Goal: Task Accomplishment & Management: Manage account settings

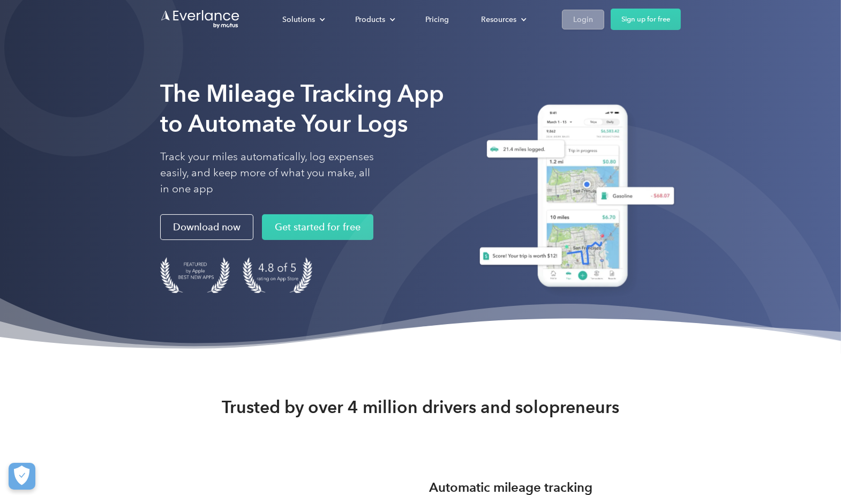
click at [577, 15] on div "Login" at bounding box center [583, 19] width 20 height 13
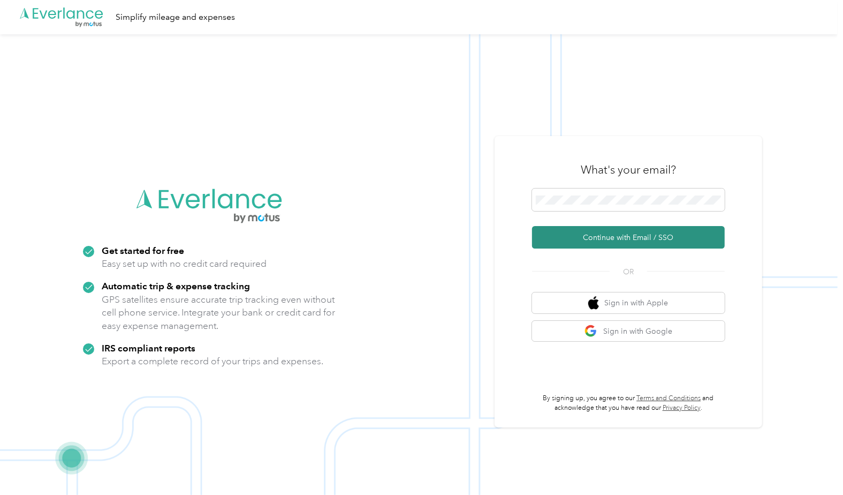
click at [627, 237] on button "Continue with Email / SSO" at bounding box center [628, 237] width 193 height 22
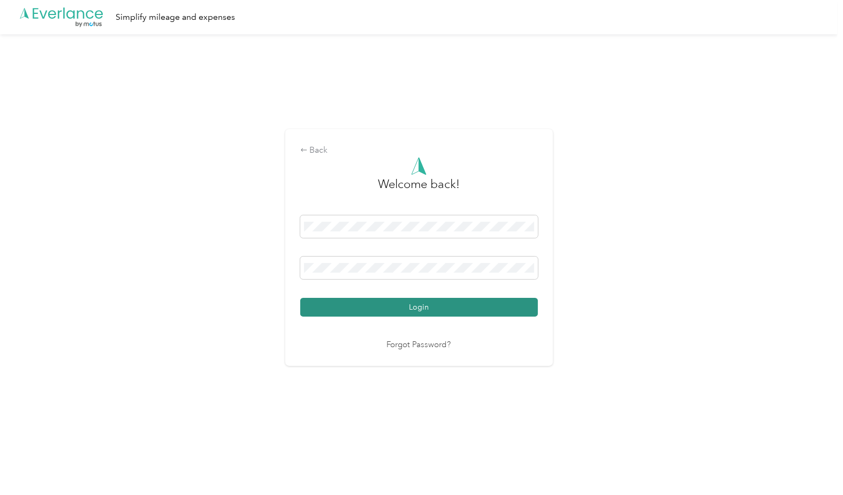
click at [379, 308] on button "Login" at bounding box center [419, 307] width 238 height 19
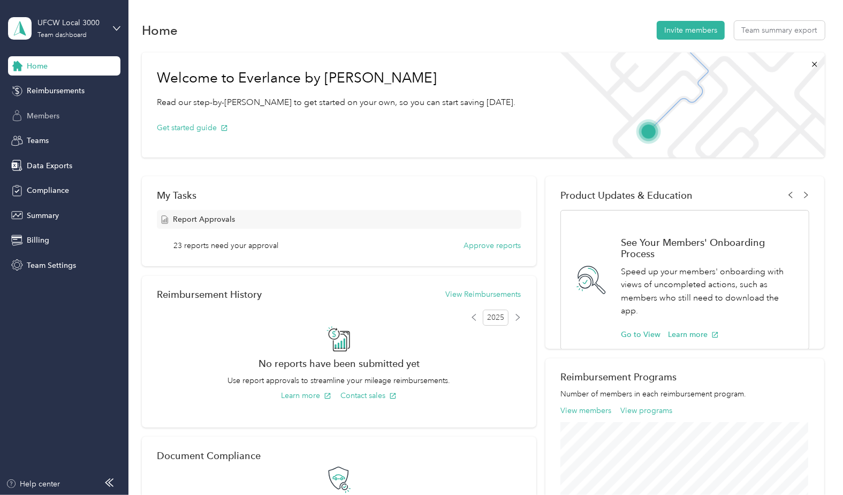
click at [42, 118] on span "Members" at bounding box center [43, 115] width 33 height 11
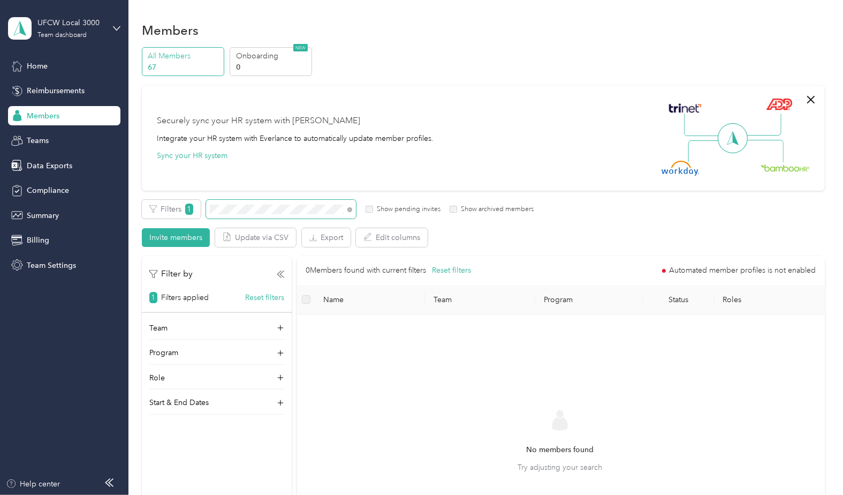
click at [127, 200] on section "UFCW Local 3000 Team dashboard Home Reimbursements Members Teams Data Exports C…" at bounding box center [419, 247] width 838 height 495
click at [276, 399] on icon at bounding box center [280, 402] width 11 height 11
click at [276, 399] on div "Start & End Dates" at bounding box center [216, 405] width 135 height 17
click at [69, 116] on div "Members" at bounding box center [64, 115] width 112 height 19
click at [478, 213] on label "Show archived members" at bounding box center [495, 210] width 77 height 10
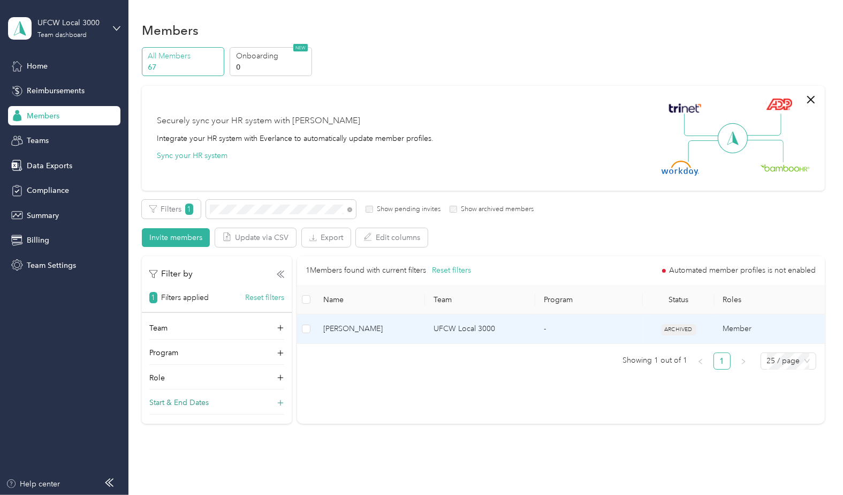
click at [383, 334] on td "Quinn Rao" at bounding box center [370, 328] width 110 height 29
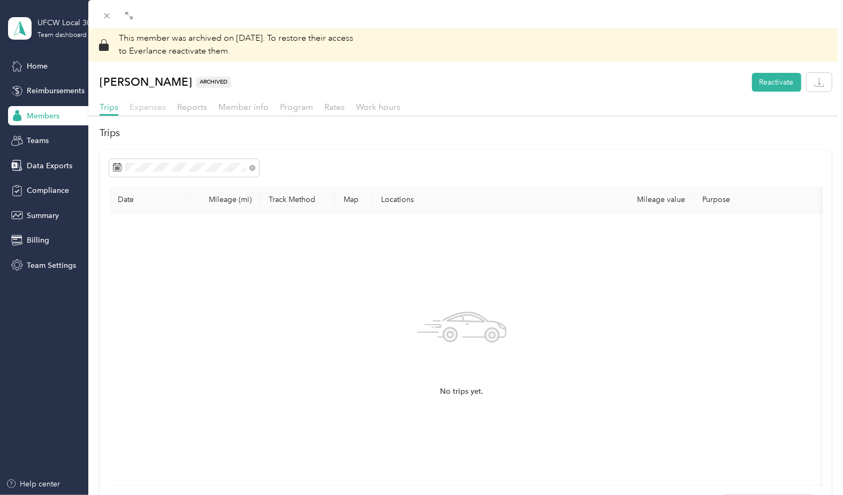
click at [142, 106] on span "Expenses" at bounding box center [148, 107] width 36 height 10
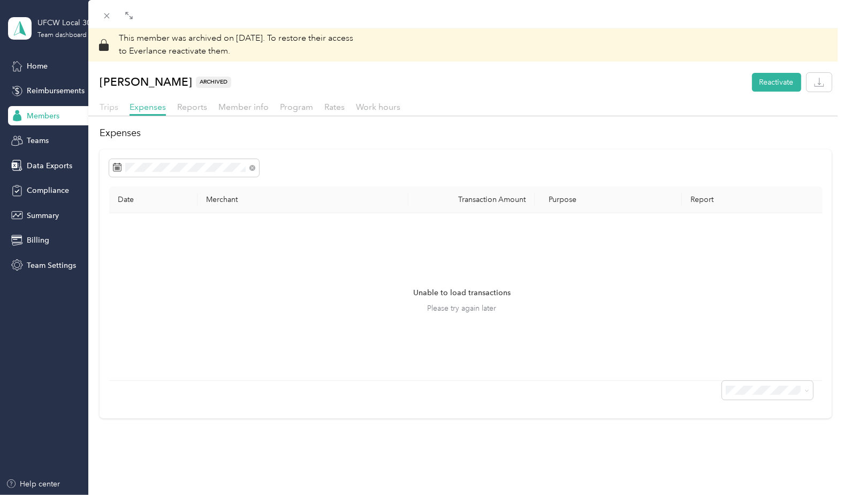
click at [111, 107] on span "Trips" at bounding box center [109, 107] width 19 height 10
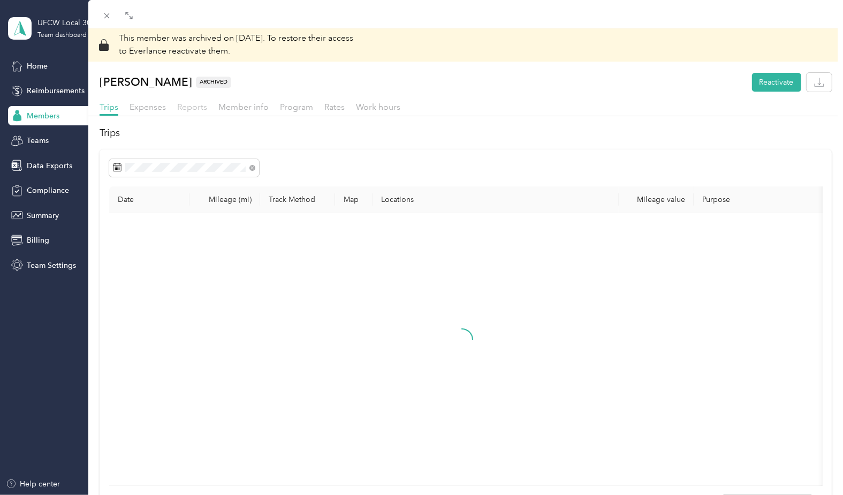
click at [203, 109] on span "Reports" at bounding box center [192, 107] width 30 height 10
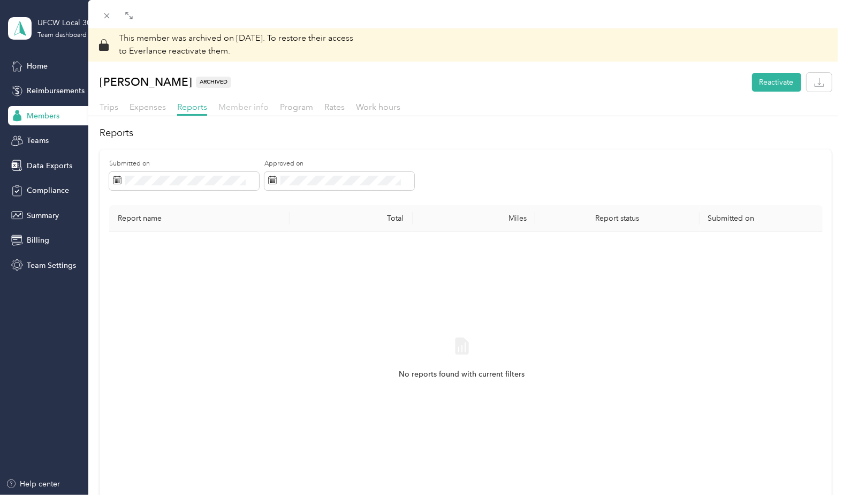
click at [235, 107] on span "Member info" at bounding box center [243, 107] width 50 height 10
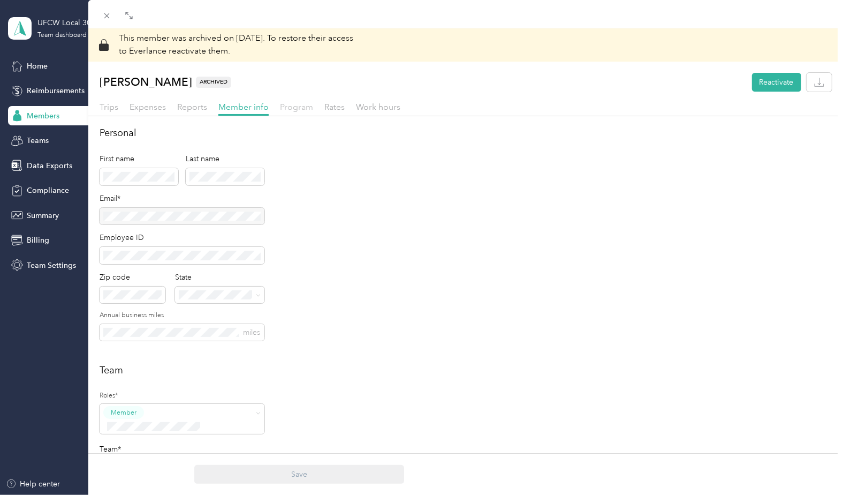
click at [287, 105] on span "Program" at bounding box center [296, 107] width 33 height 10
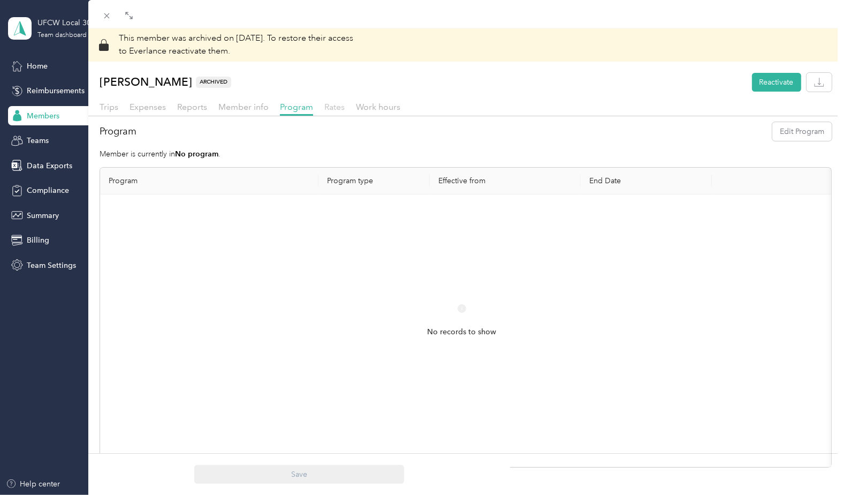
click at [330, 105] on span "Rates" at bounding box center [335, 107] width 20 height 10
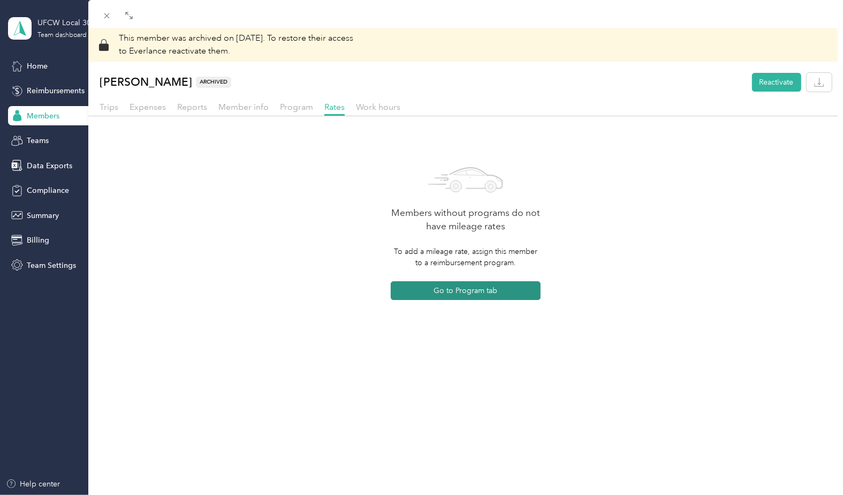
click at [487, 291] on button "Go to Program tab" at bounding box center [466, 290] width 150 height 19
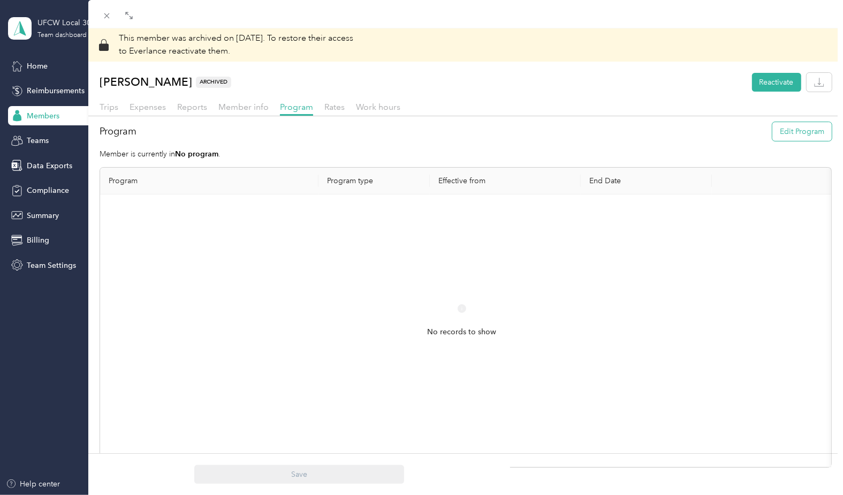
click at [787, 130] on button "Edit Program" at bounding box center [802, 131] width 59 height 19
click at [178, 248] on span "UFCW Mileage (CPM)" at bounding box center [153, 244] width 74 height 9
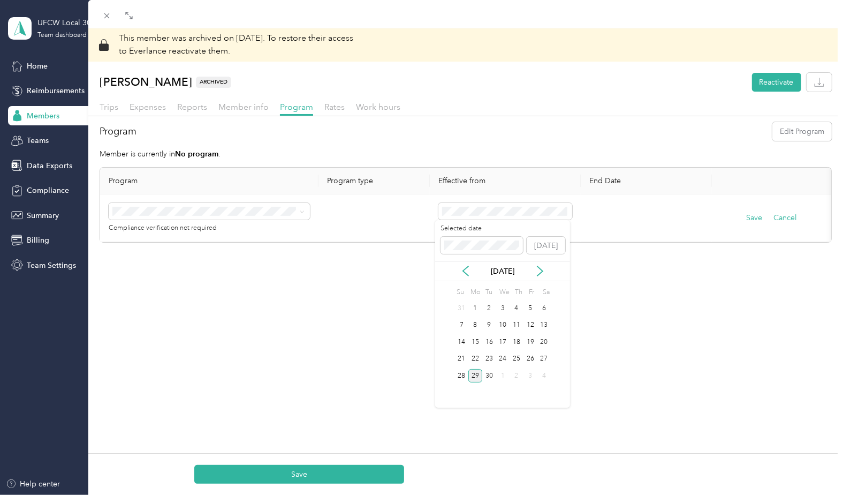
click at [472, 274] on div "Sep 2025" at bounding box center [502, 271] width 135 height 11
click at [464, 272] on icon at bounding box center [465, 272] width 5 height 10
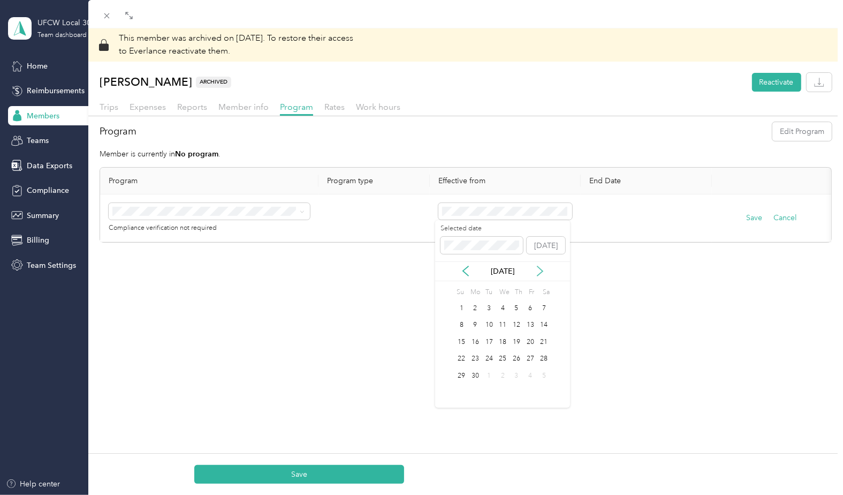
click at [538, 271] on icon at bounding box center [540, 271] width 11 height 11
click at [487, 306] on div "1" at bounding box center [489, 307] width 14 height 13
click at [305, 486] on div "Save" at bounding box center [299, 474] width 422 height 42
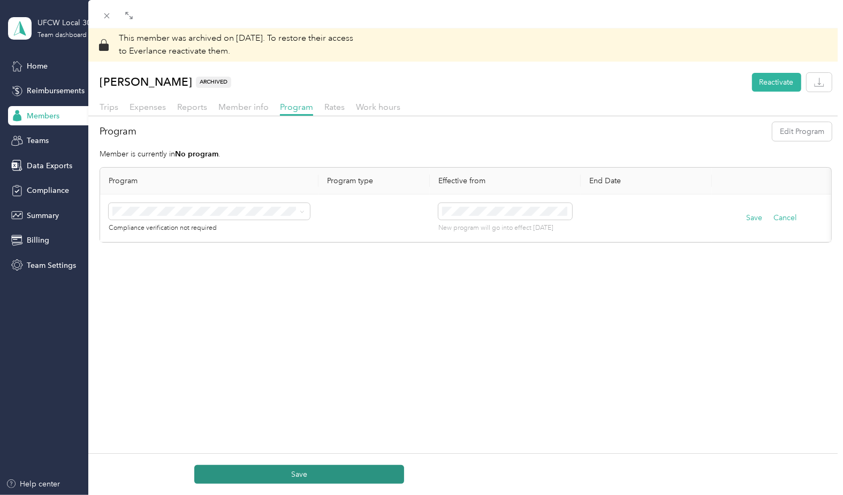
click at [301, 476] on button "Save" at bounding box center [299, 474] width 210 height 19
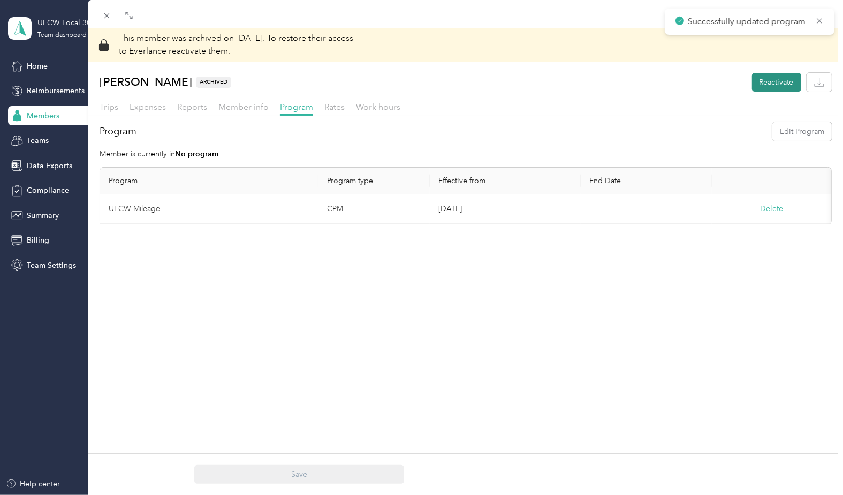
click at [761, 79] on button "Reactivate" at bounding box center [776, 82] width 49 height 19
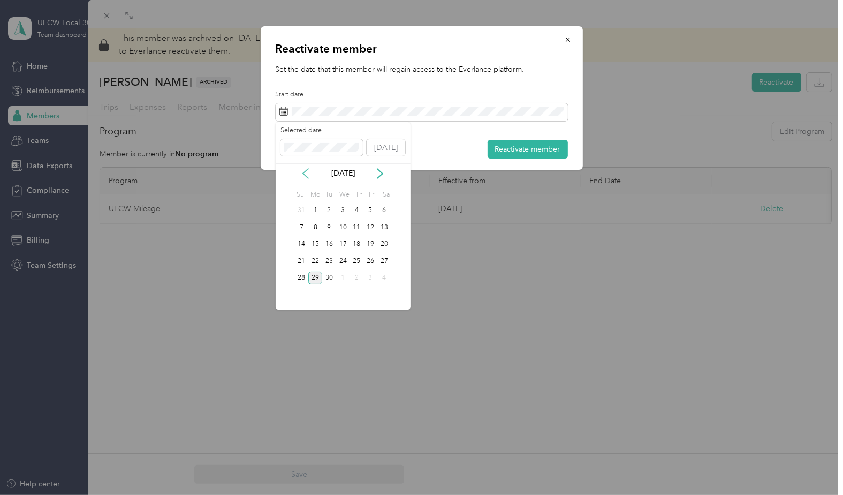
click at [304, 168] on icon at bounding box center [305, 173] width 11 height 11
click at [305, 172] on icon at bounding box center [305, 173] width 11 height 11
click at [328, 210] on div "1" at bounding box center [329, 210] width 14 height 13
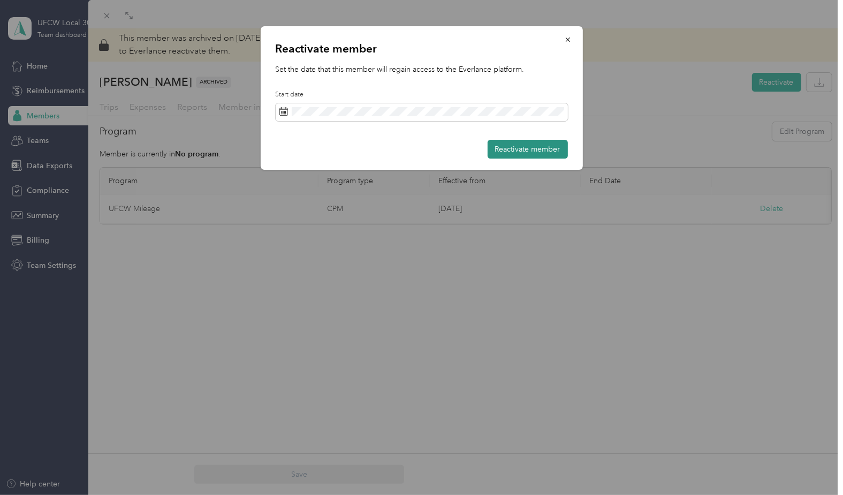
click at [508, 152] on button "Reactivate member" at bounding box center [528, 149] width 80 height 19
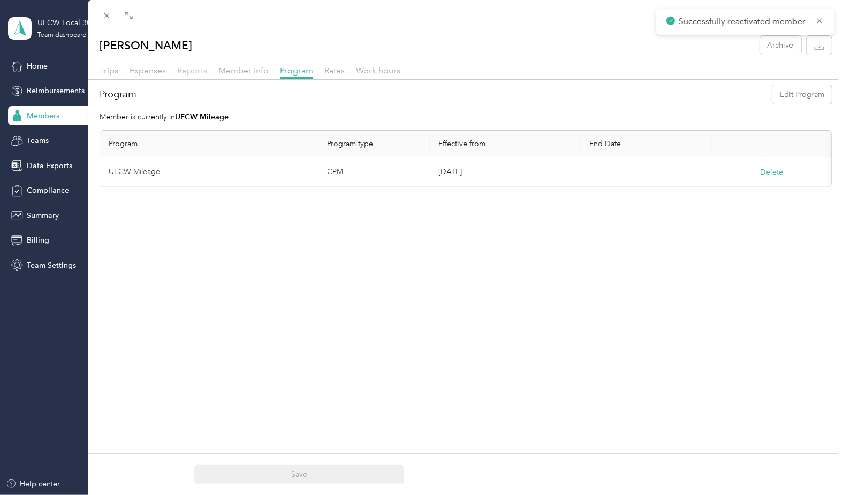
click at [197, 71] on span "Reports" at bounding box center [192, 70] width 30 height 10
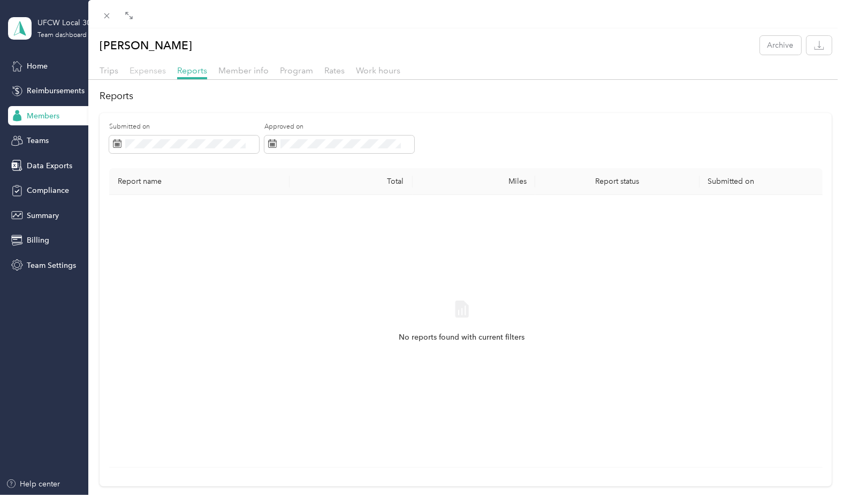
click at [155, 72] on span "Expenses" at bounding box center [148, 70] width 36 height 10
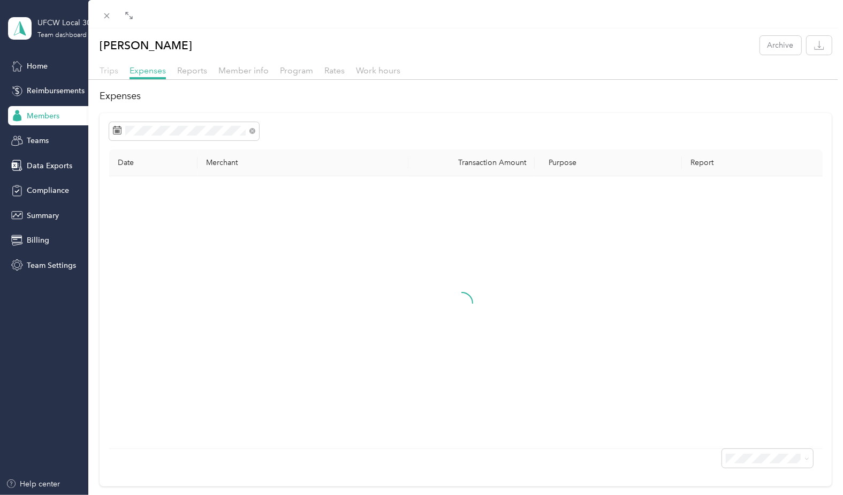
click at [105, 70] on span "Trips" at bounding box center [109, 70] width 19 height 10
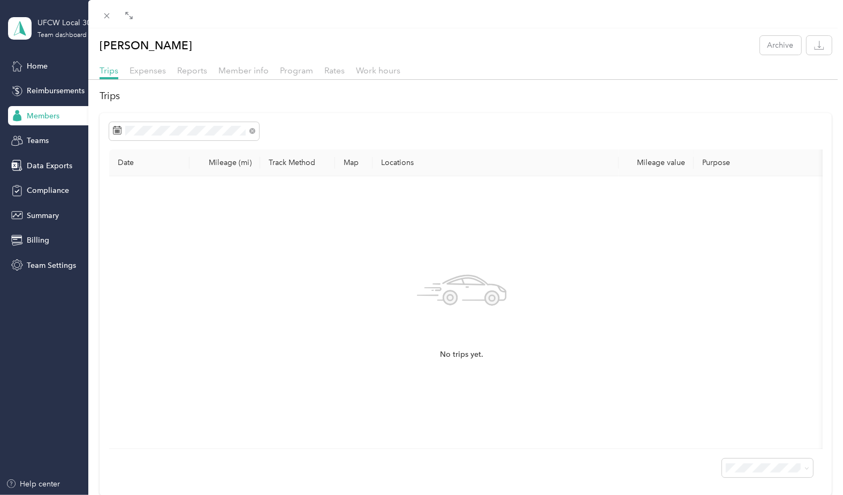
click at [416, 101] on h2 "Trips" at bounding box center [466, 96] width 733 height 14
